Goal: Transaction & Acquisition: Purchase product/service

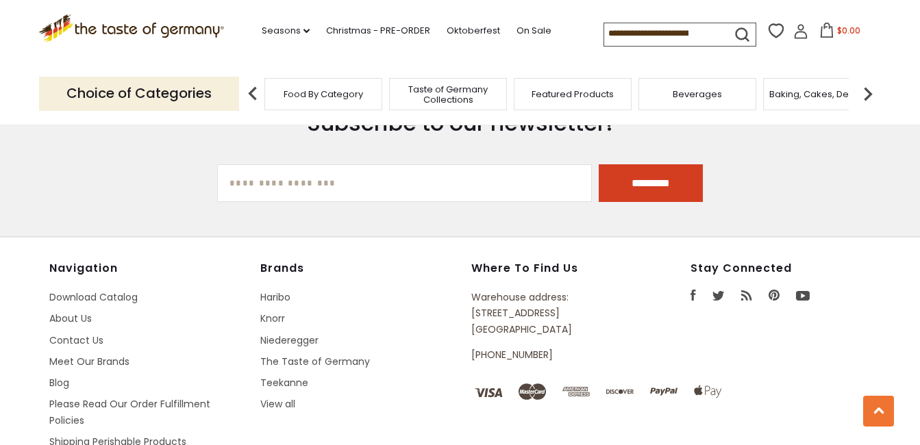
scroll to position [1863, 0]
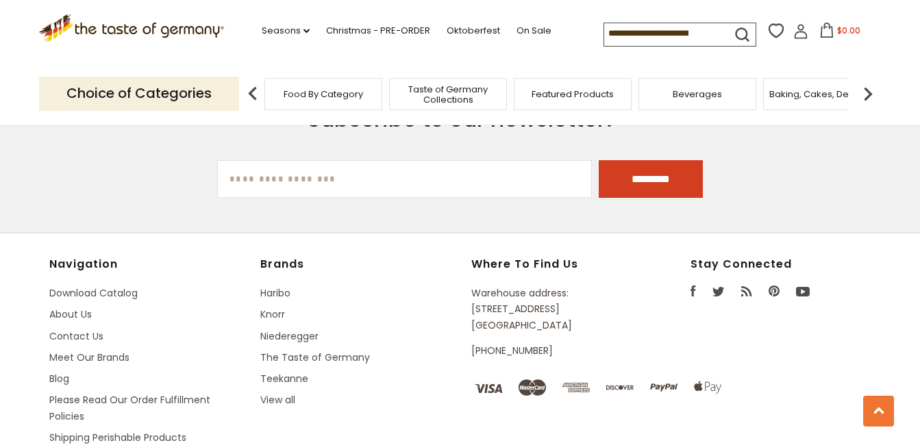
drag, startPoint x: 929, startPoint y: 381, endPoint x: 602, endPoint y: 203, distance: 372.6
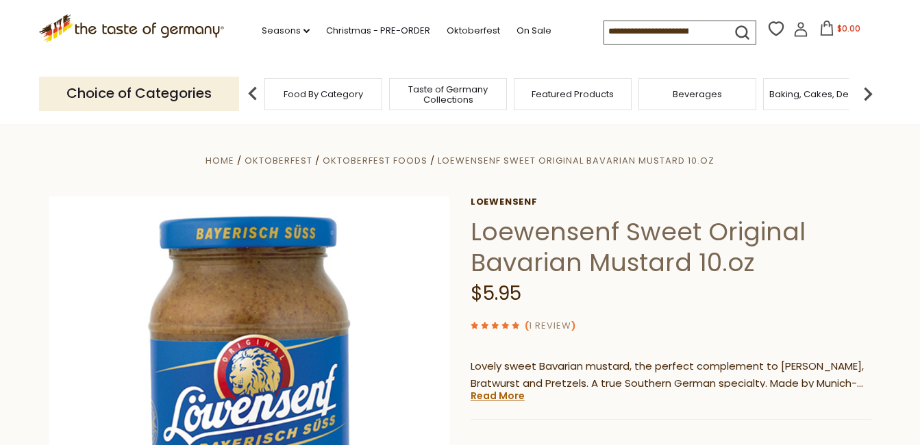
click at [552, 323] on link "1 Review" at bounding box center [550, 326] width 42 height 14
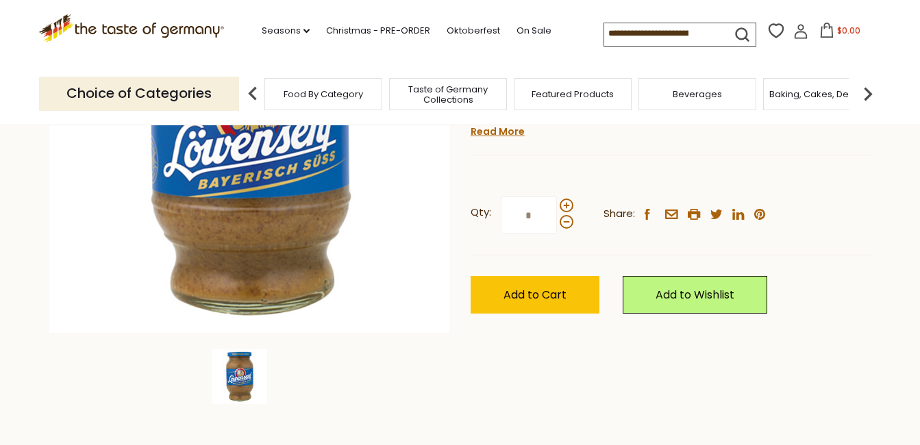
scroll to position [228, 0]
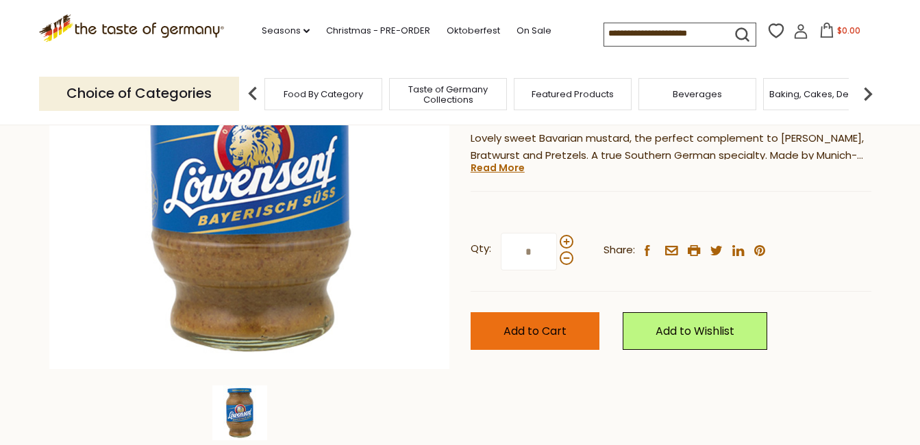
click at [548, 327] on span "Add to Cart" at bounding box center [534, 331] width 63 height 16
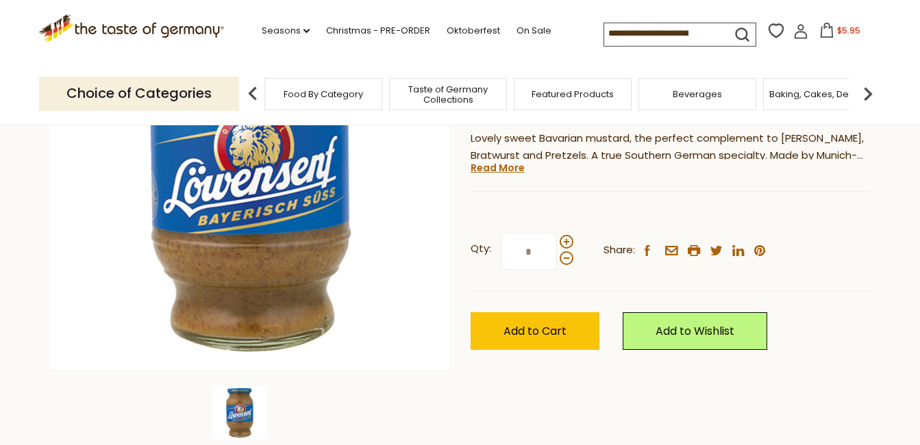
click at [824, 27] on icon at bounding box center [826, 30] width 15 height 15
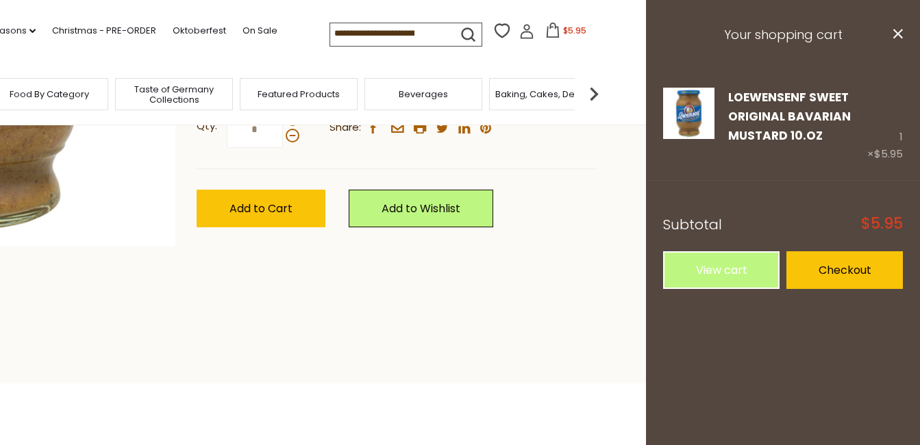
scroll to position [354, 0]
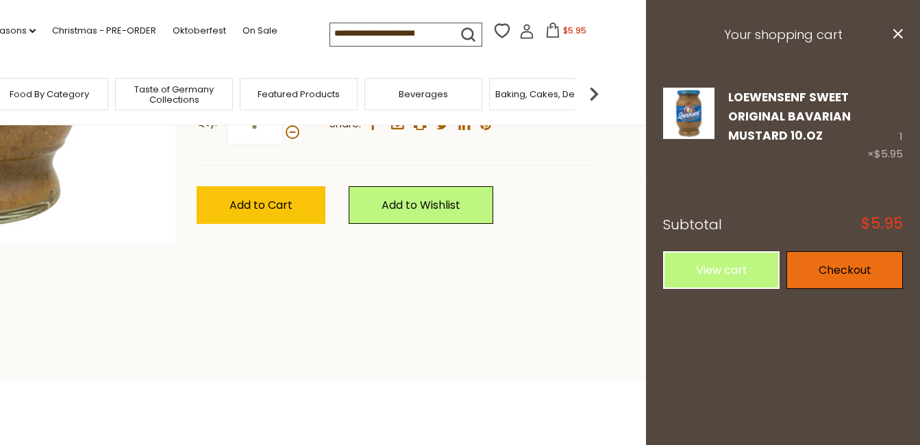
click at [836, 270] on link "Checkout" at bounding box center [844, 270] width 116 height 38
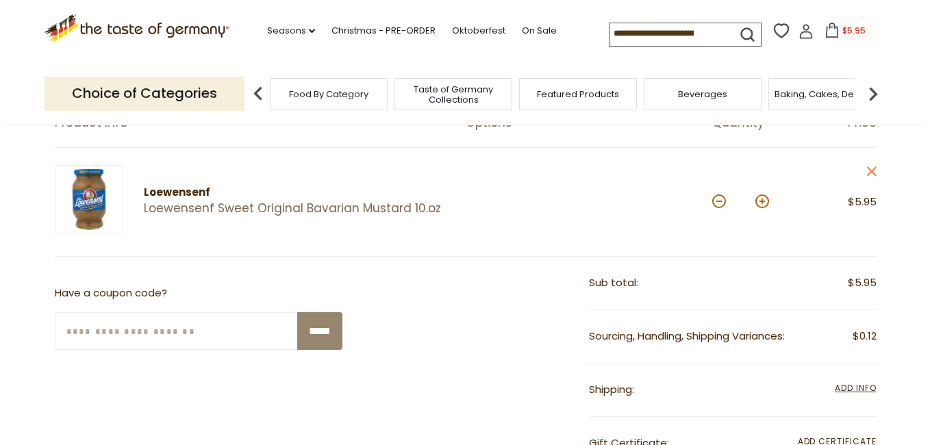
scroll to position [30, 0]
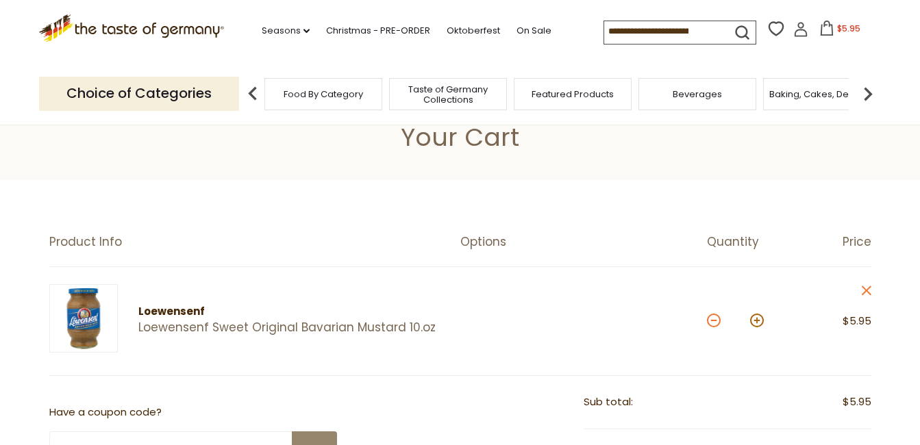
click at [712, 321] on button at bounding box center [714, 321] width 14 height 14
type input "*"
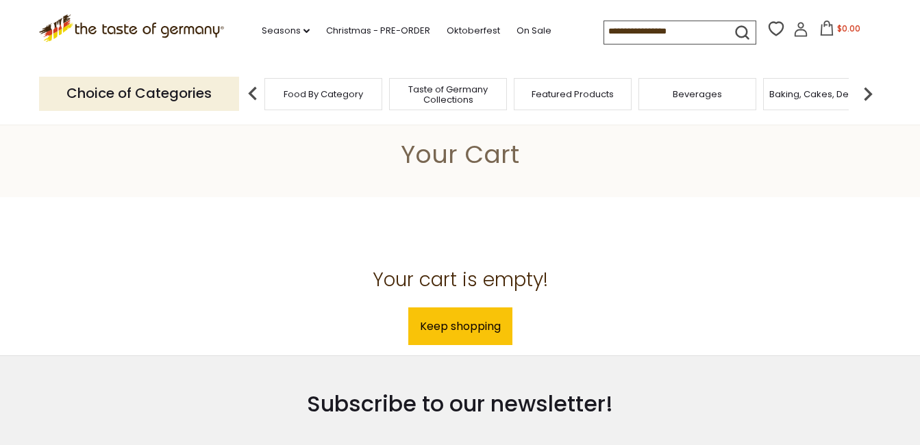
scroll to position [30, 0]
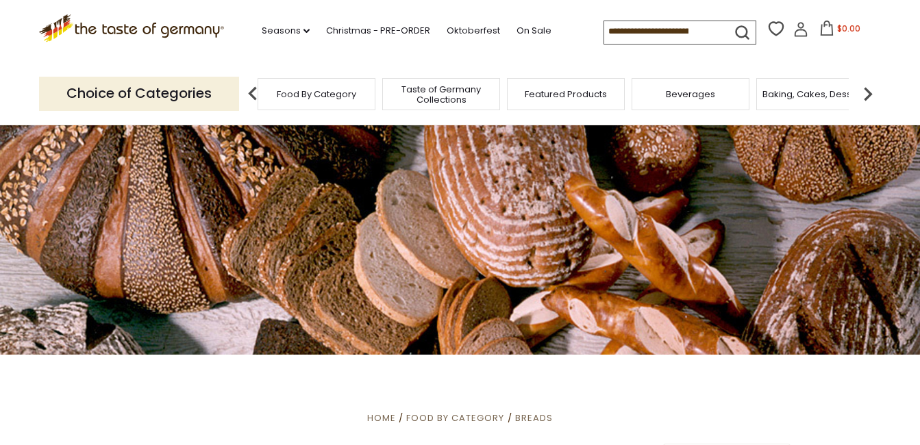
click at [329, 89] on span "Food By Category" at bounding box center [316, 94] width 79 height 10
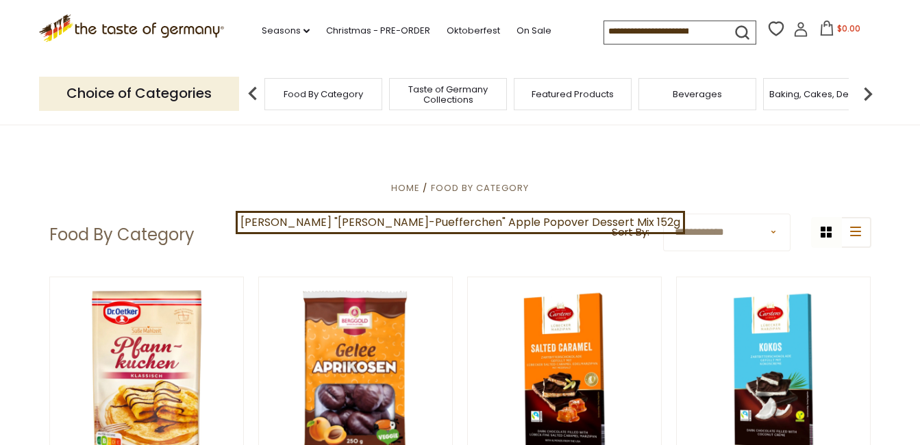
click at [771, 230] on select "**********" at bounding box center [726, 233] width 127 height 38
select select "**********"
click at [663, 214] on select "**********" at bounding box center [726, 233] width 127 height 38
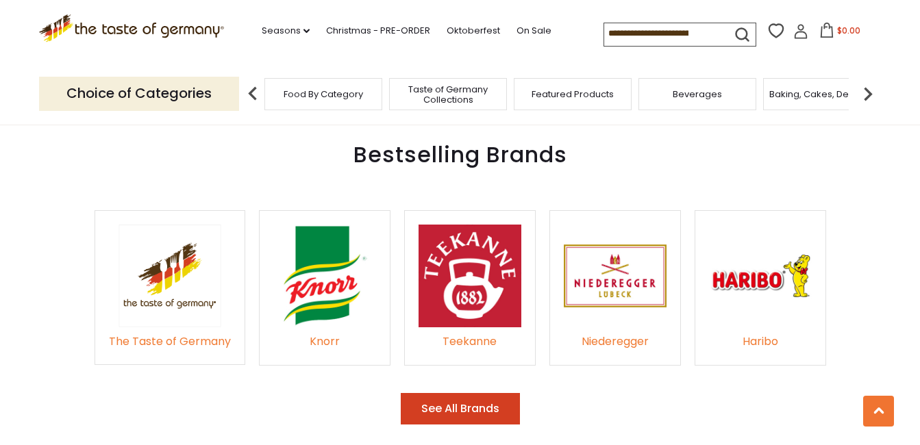
scroll to position [1935, 0]
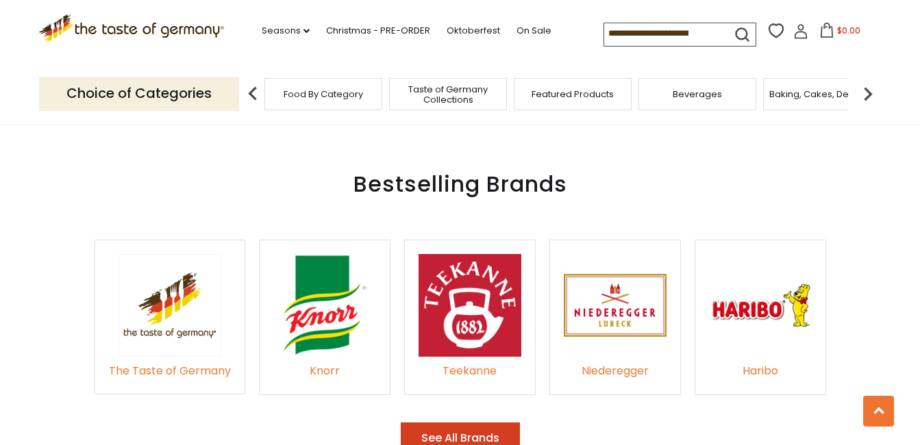
click at [334, 283] on img at bounding box center [324, 305] width 103 height 103
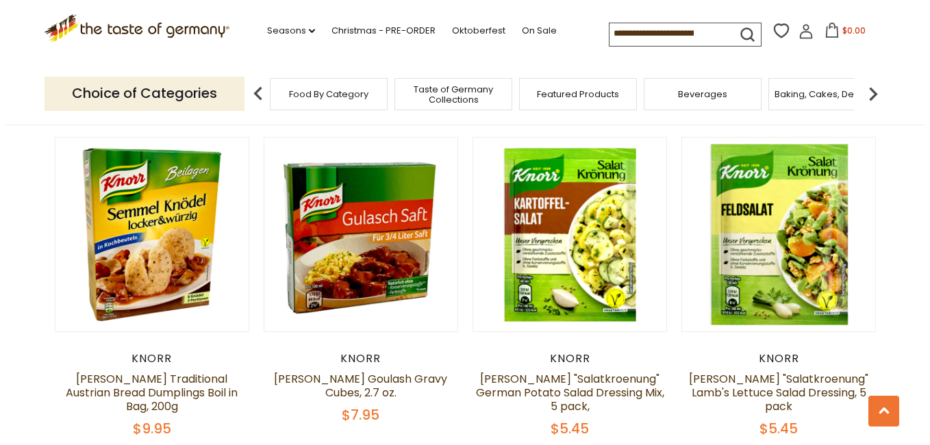
scroll to position [1143, 0]
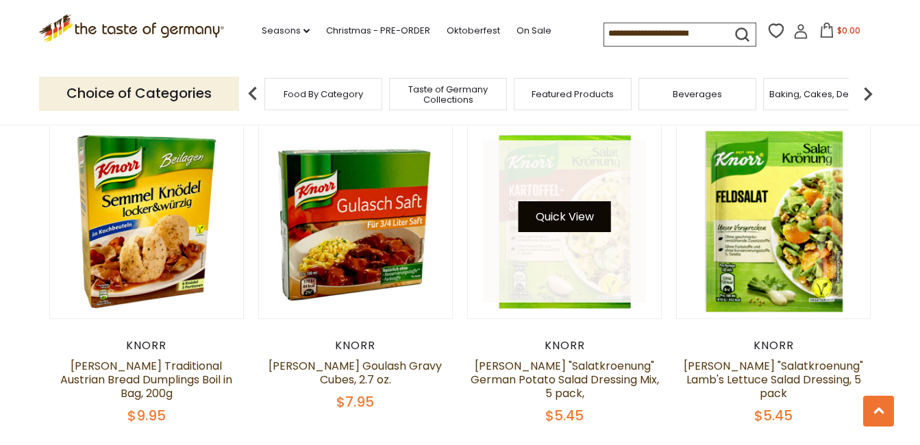
click at [554, 201] on button "Quick View" at bounding box center [564, 216] width 92 height 31
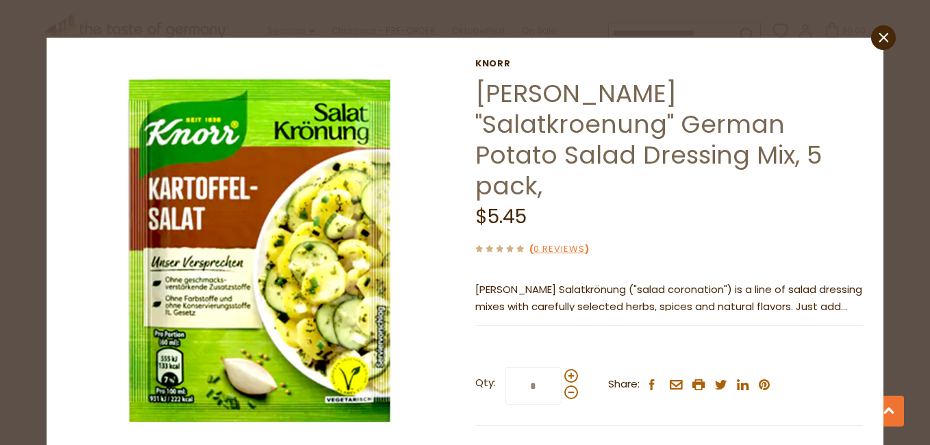
scroll to position [0, 0]
